Goal: Book appointment/travel/reservation

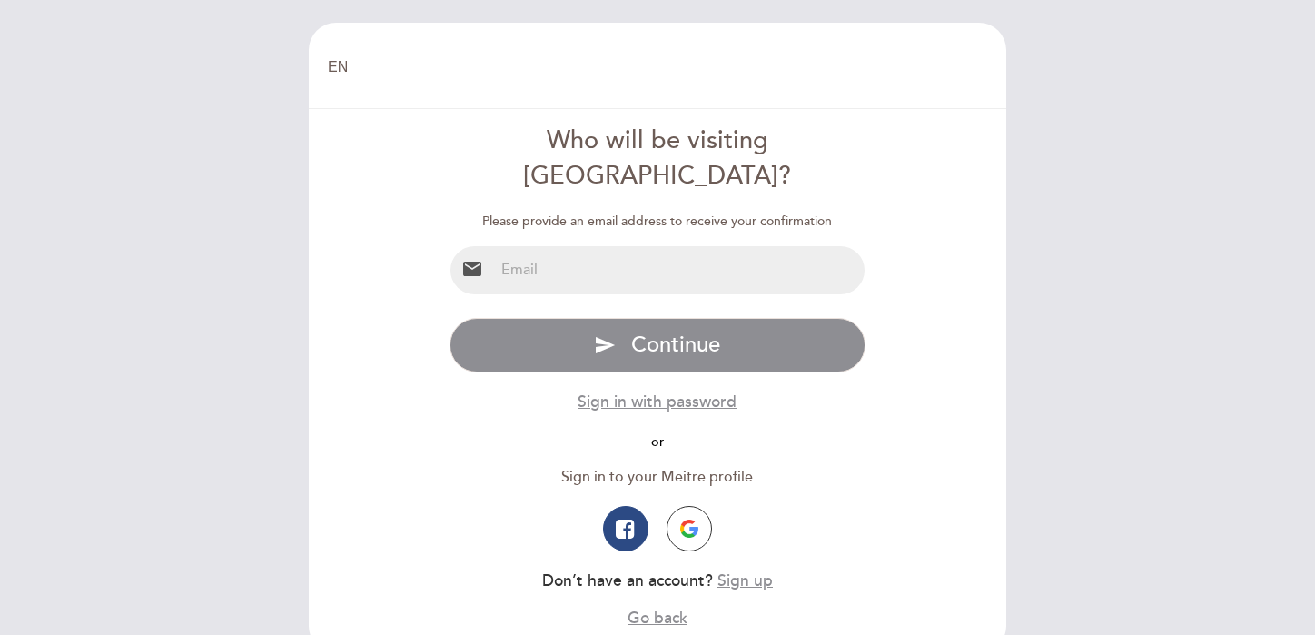
click at [662, 257] on input "email" at bounding box center [679, 270] width 371 height 48
type input "[EMAIL_ADDRESS][DOMAIN_NAME]"
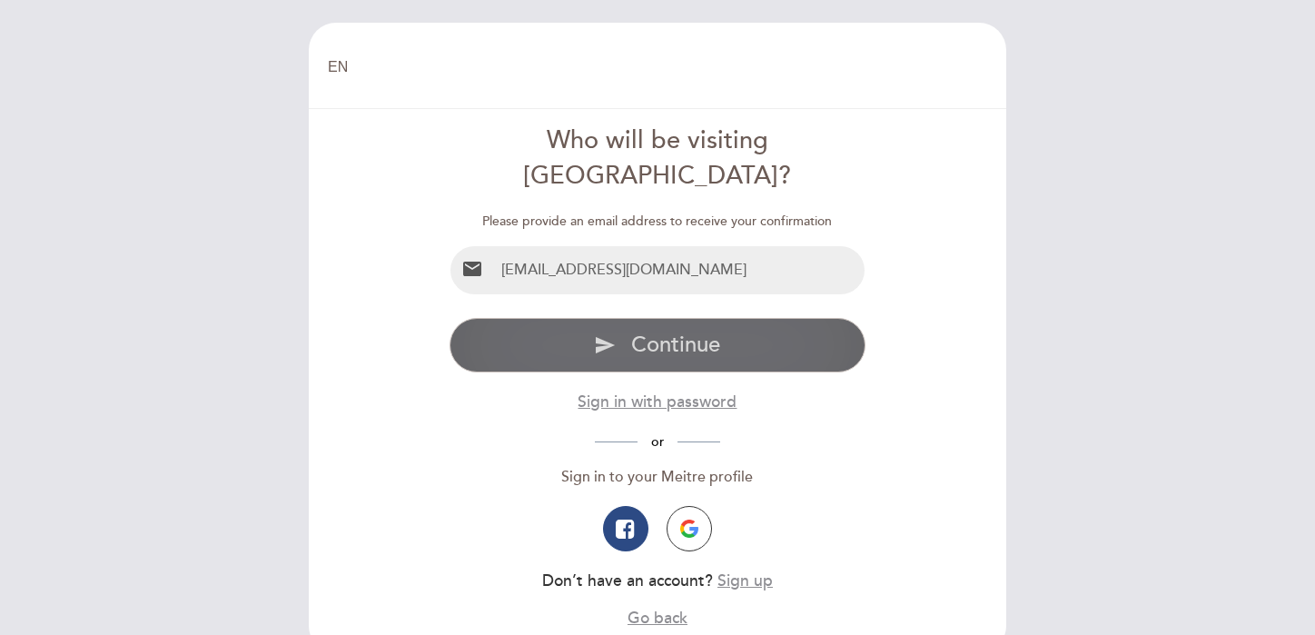
click at [662, 331] on span "Continue" at bounding box center [675, 344] width 89 height 26
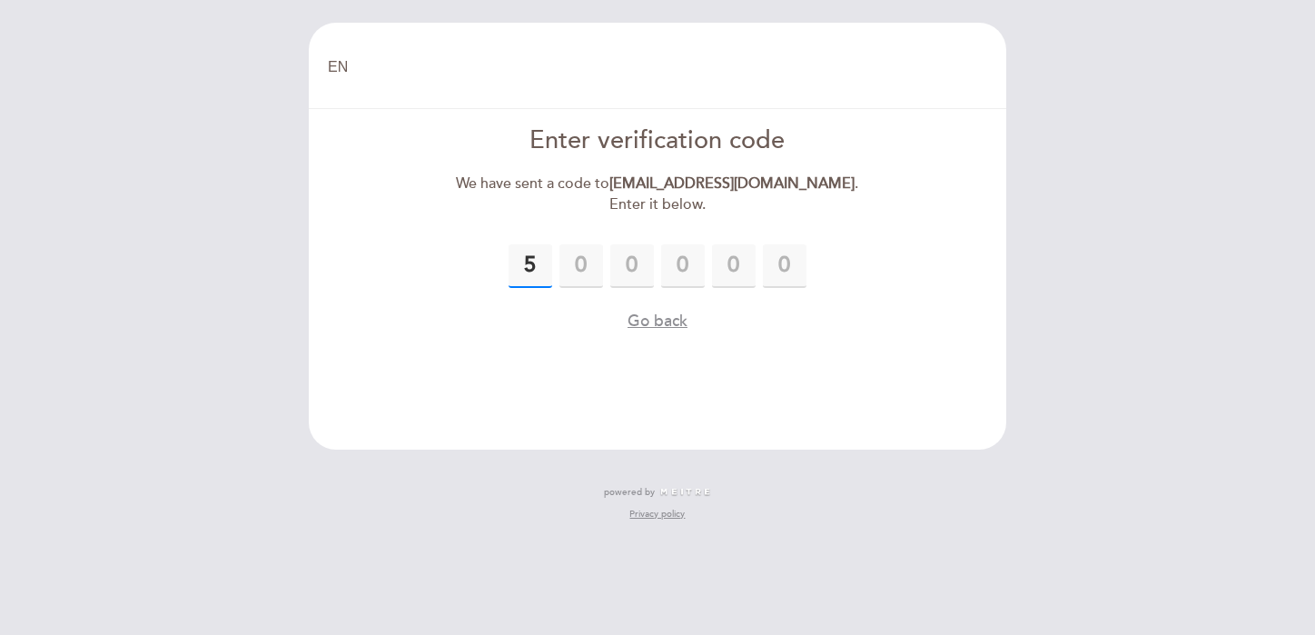
type input "5"
type input "0"
type input "8"
type input "4"
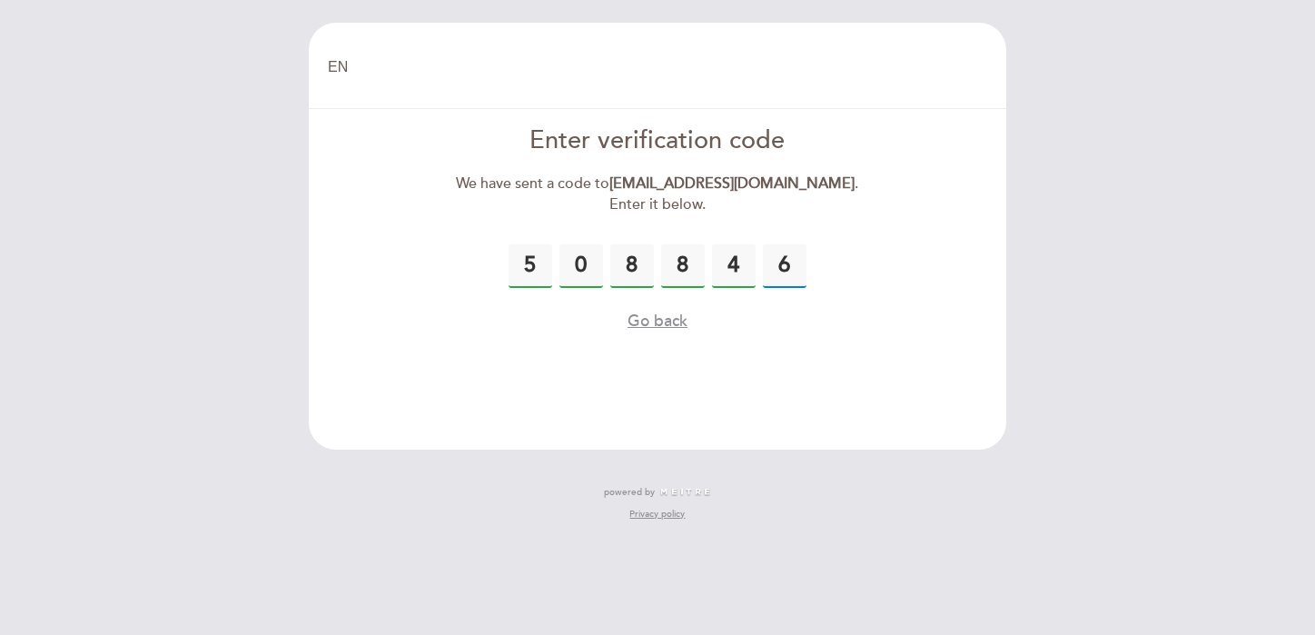
type input "6"
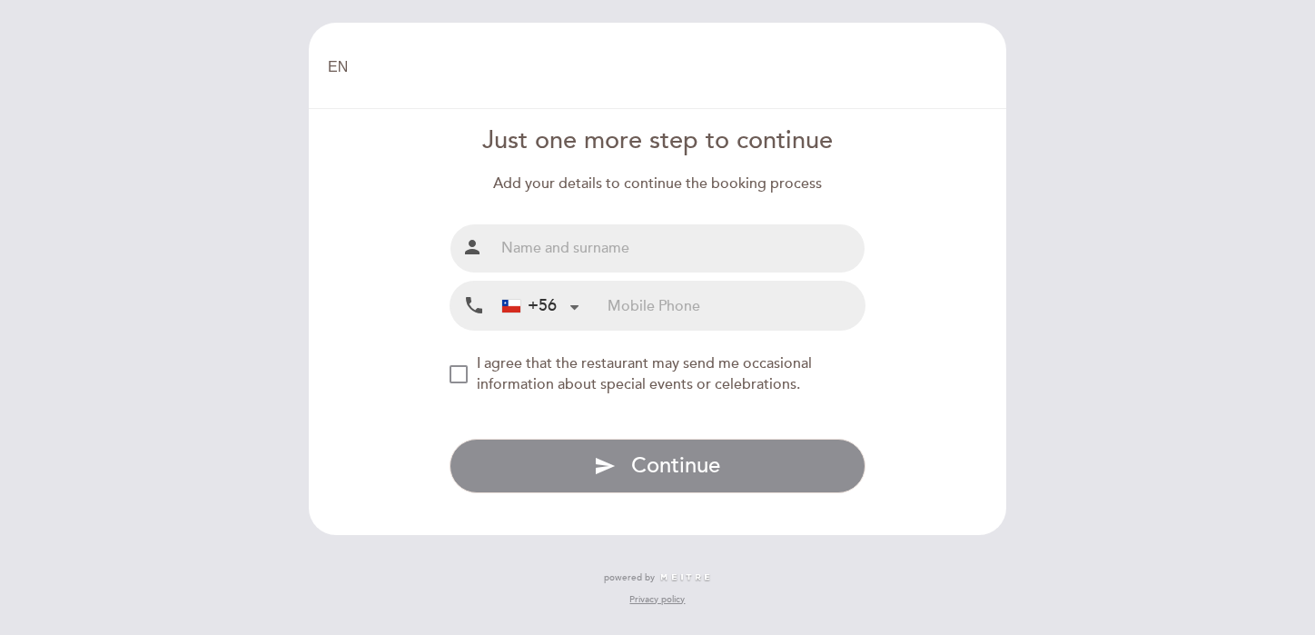
drag, startPoint x: 644, startPoint y: 250, endPoint x: 647, endPoint y: 291, distance: 41.9
click at [647, 291] on div "Full name person Mobile Phone local_phone +56 [GEOGRAPHIC_DATA] +56 [GEOGRAPHIC…" at bounding box center [657, 276] width 417 height 107
type input "[PERSON_NAME]"
click at [550, 317] on div "+56" at bounding box center [540, 305] width 91 height 46
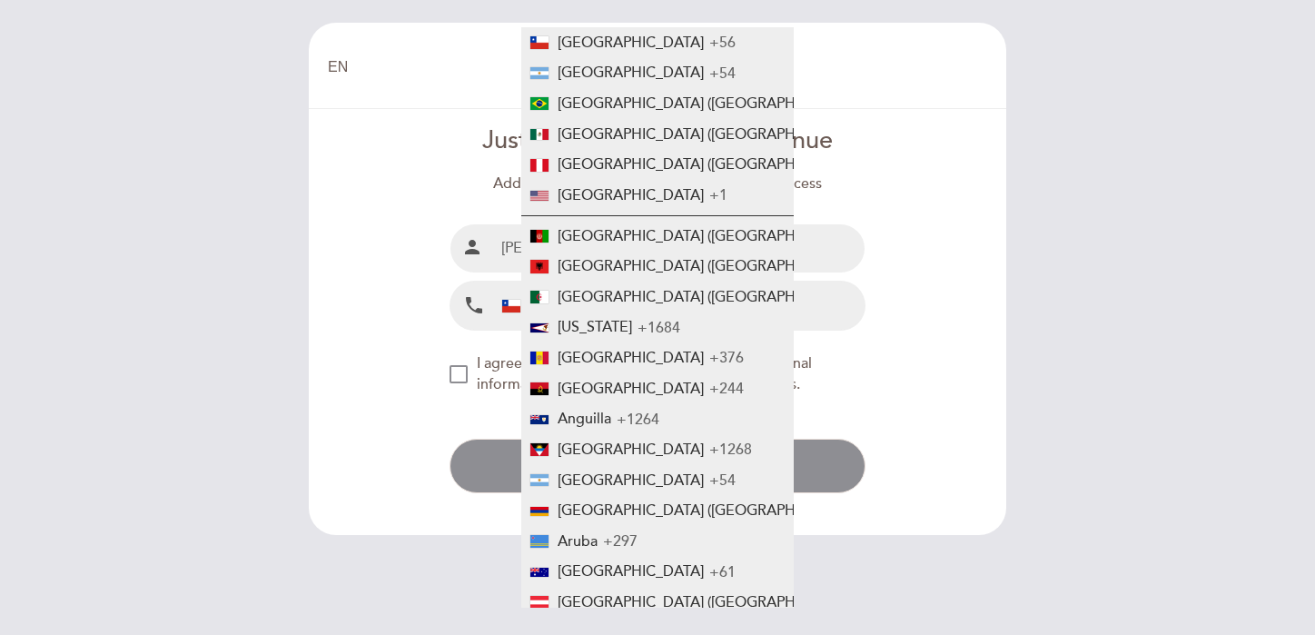
click at [926, 272] on form "Just one more step to continue Add your details to continue the booking process…" at bounding box center [657, 308] width 672 height 370
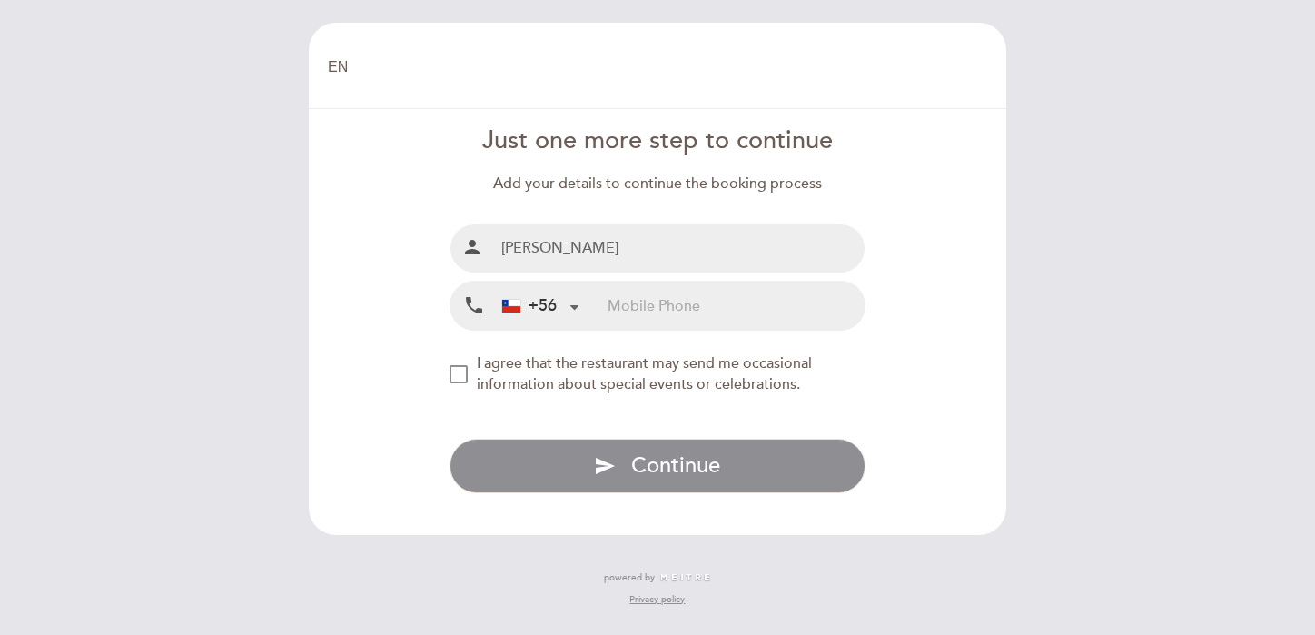
click at [517, 305] on div at bounding box center [511, 306] width 18 height 13
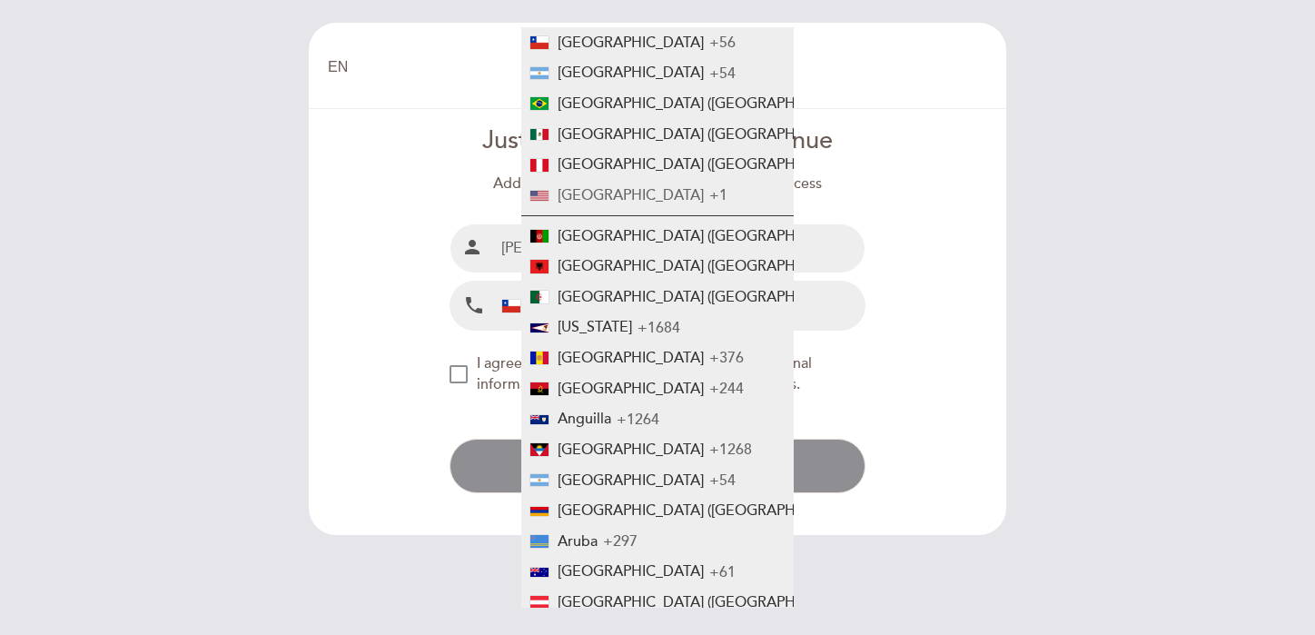
click at [602, 190] on span "[GEOGRAPHIC_DATA]" at bounding box center [630, 195] width 146 height 18
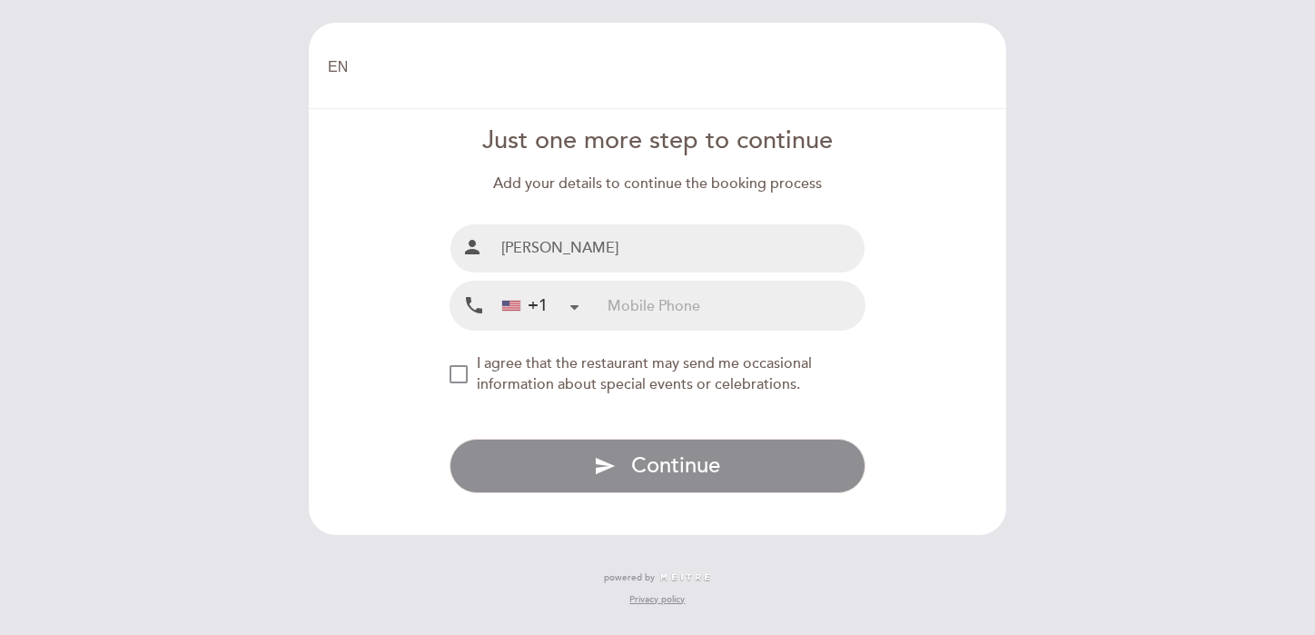
click at [616, 304] on input "tel" at bounding box center [735, 305] width 257 height 48
type input "6313564862"
click at [511, 375] on span "I agree that the restaurant may send me occasional information about special ev…" at bounding box center [644, 373] width 335 height 39
click at [513, 376] on span "I agree that the restaurant may send me occasional information about special ev…" at bounding box center [644, 373] width 335 height 39
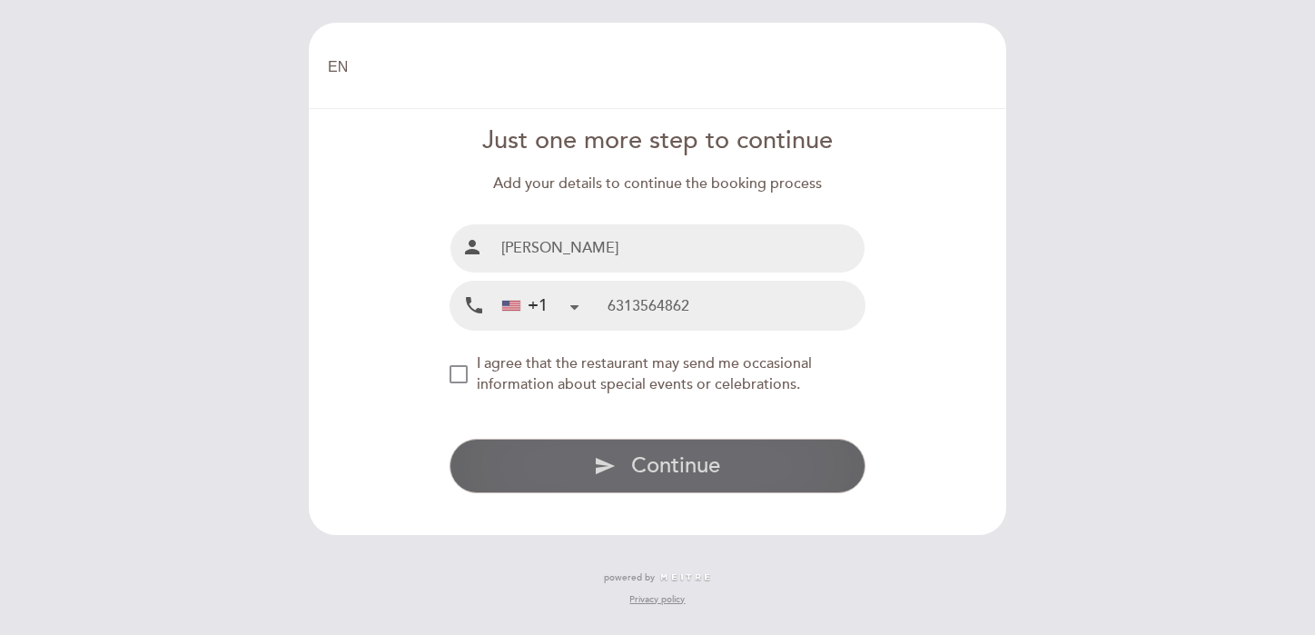
click at [631, 464] on span "Continue" at bounding box center [675, 465] width 89 height 26
